Goal: Navigation & Orientation: Find specific page/section

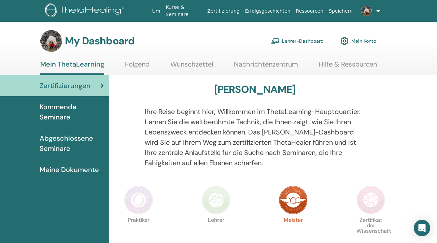
click at [304, 42] on link "Lehrer-Dashboard" at bounding box center [297, 40] width 53 height 15
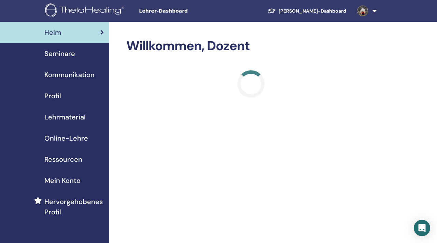
click at [54, 96] on span "Profil" at bounding box center [52, 96] width 17 height 10
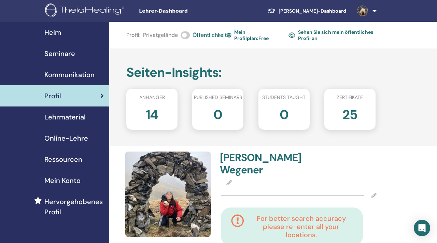
click at [317, 13] on link "Schüler-Dashboard" at bounding box center [306, 11] width 89 height 13
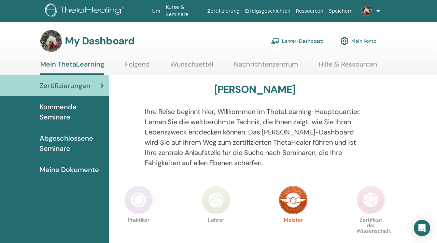
click at [193, 60] on link "Wunschzettel" at bounding box center [191, 66] width 43 height 13
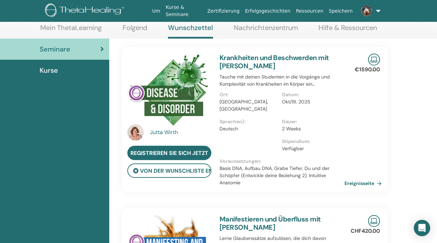
scroll to position [73, 0]
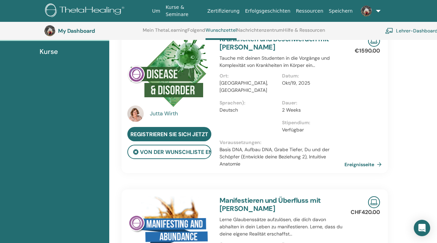
click at [164, 87] on img at bounding box center [168, 71] width 82 height 73
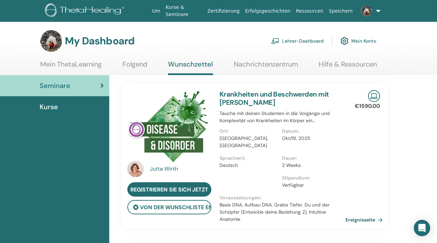
click at [362, 215] on link "Ereignisseite" at bounding box center [365, 220] width 40 height 10
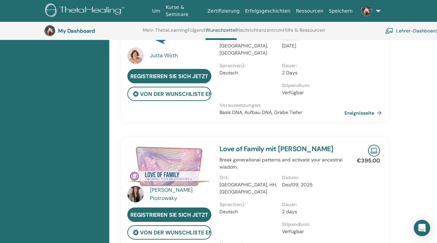
scroll to position [279, 0]
